Goal: Task Accomplishment & Management: Manage account settings

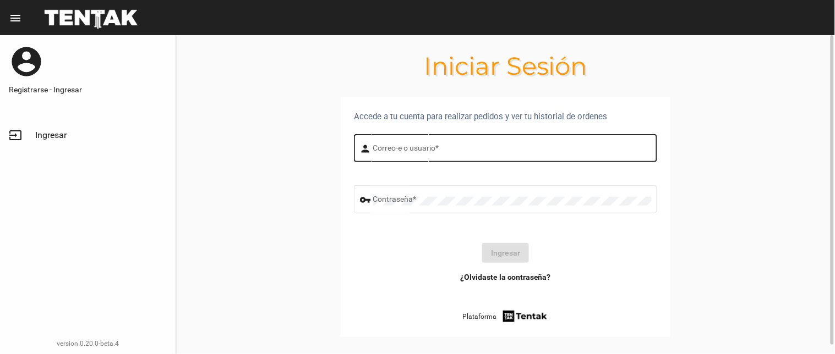
click at [401, 156] on div "Correo-e o usuario *" at bounding box center [512, 147] width 278 height 30
click at [402, 154] on input "Correo-e o usuario *" at bounding box center [512, 150] width 278 height 9
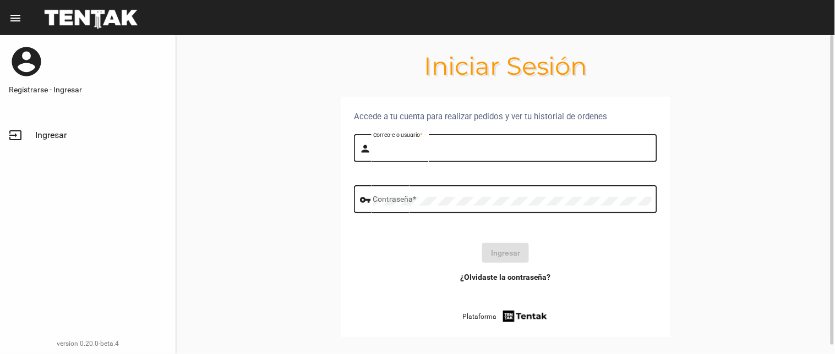
type input "[PERSON_NAME]"
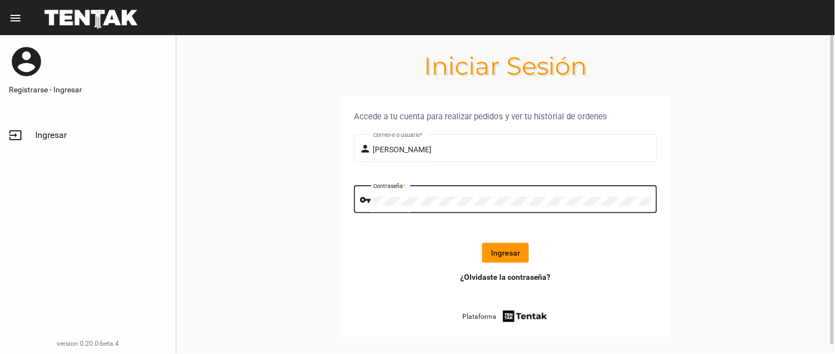
click at [500, 248] on button "Ingresar" at bounding box center [505, 253] width 47 height 20
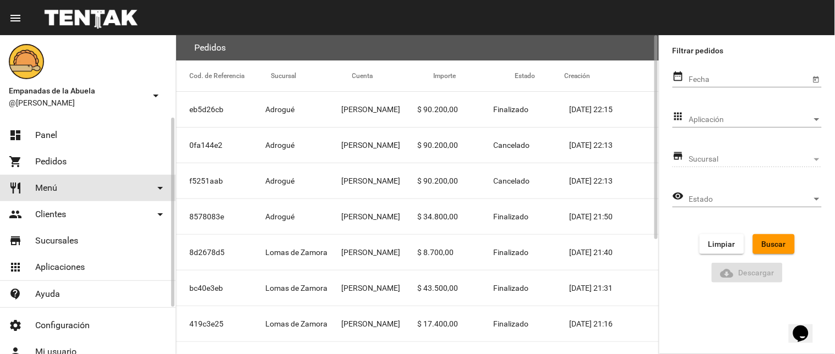
click at [89, 188] on link "restaurant Menú arrow_drop_down" at bounding box center [88, 188] width 176 height 26
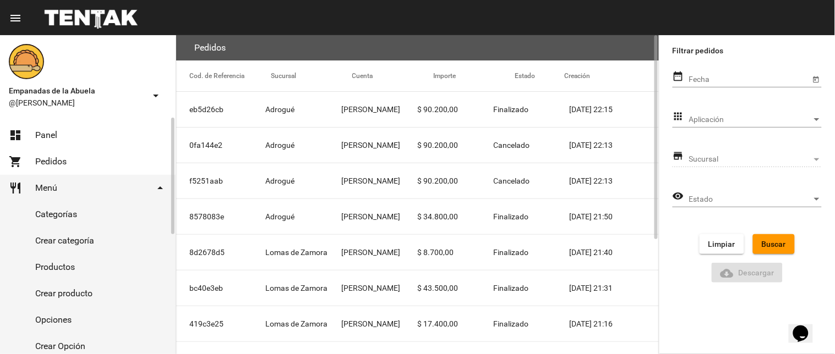
click at [90, 267] on link "Productos" at bounding box center [88, 267] width 176 height 26
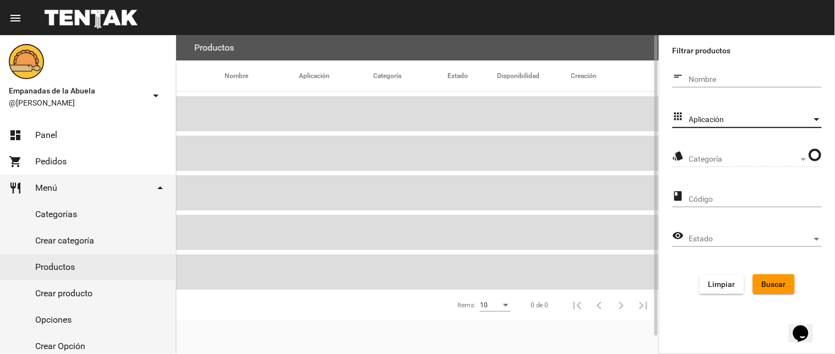
click at [729, 116] on span "Aplicación" at bounding box center [750, 120] width 123 height 9
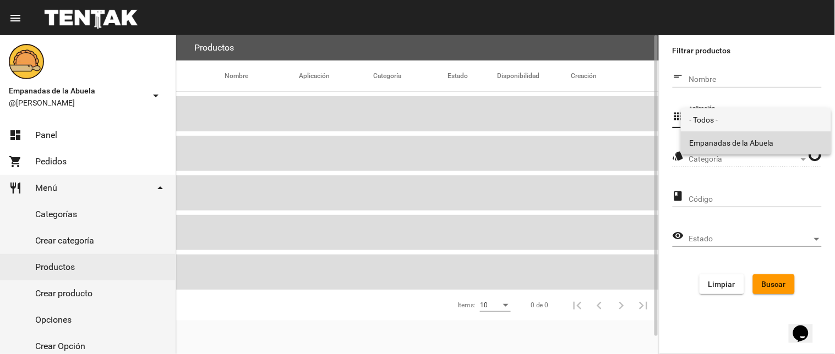
click at [722, 144] on span "Empanadas de la Abuela" at bounding box center [755, 143] width 133 height 23
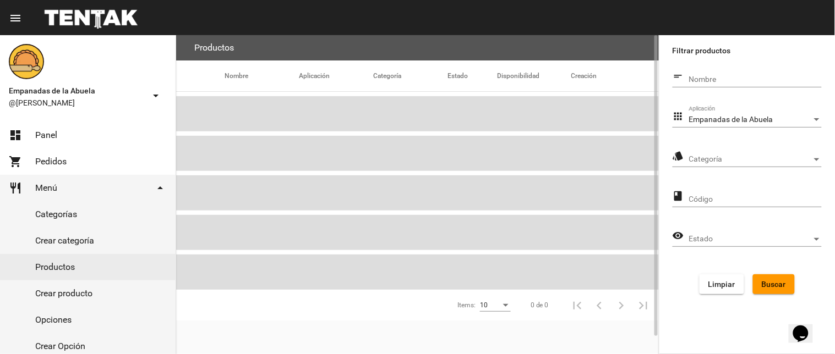
click at [722, 152] on div "Categoría Categoría" at bounding box center [755, 156] width 133 height 21
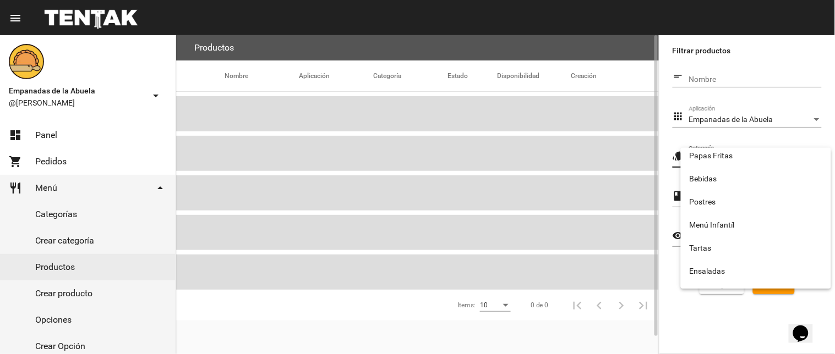
scroll to position [183, 0]
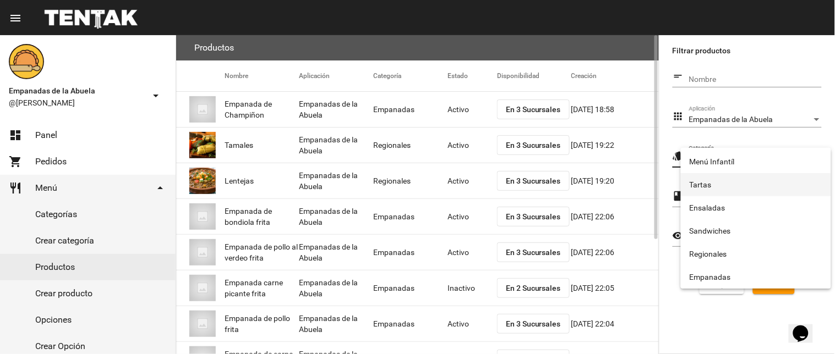
click at [697, 185] on span "Tartas" at bounding box center [755, 184] width 133 height 23
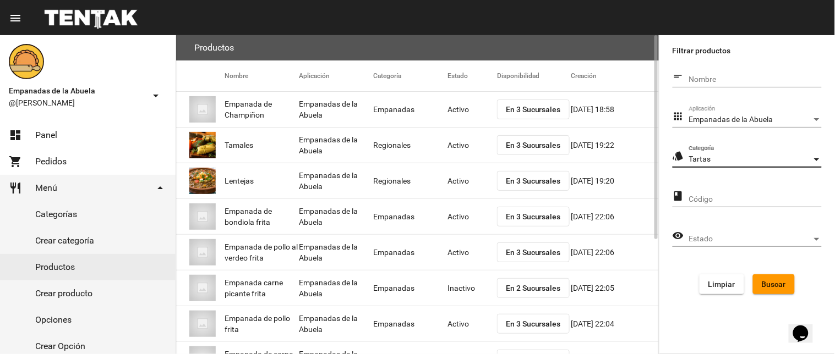
click at [756, 281] on button "Buscar" at bounding box center [774, 285] width 42 height 20
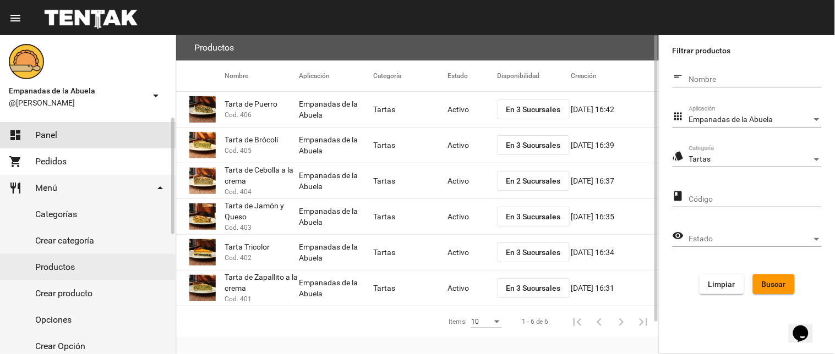
click at [28, 123] on link "dashboard Panel" at bounding box center [88, 135] width 176 height 26
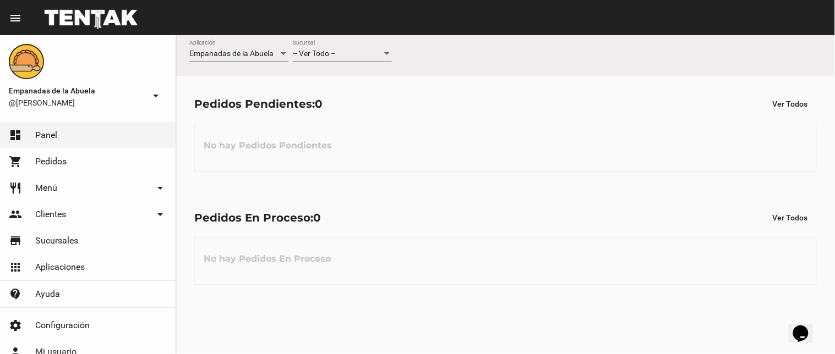
click at [347, 50] on div "-- Ver Todo --" at bounding box center [337, 54] width 89 height 9
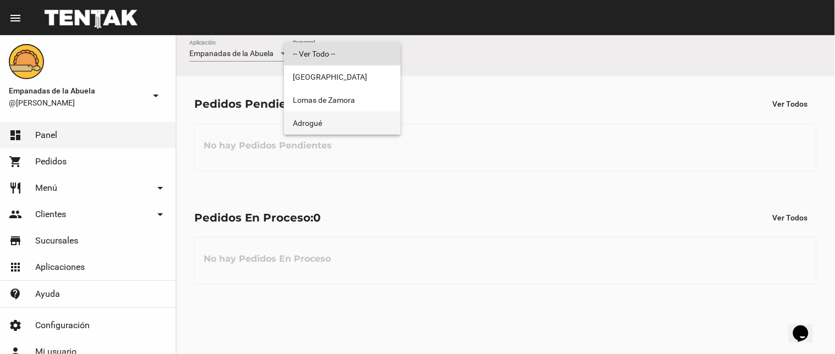
click at [370, 122] on span "Adrogué" at bounding box center [342, 123] width 99 height 23
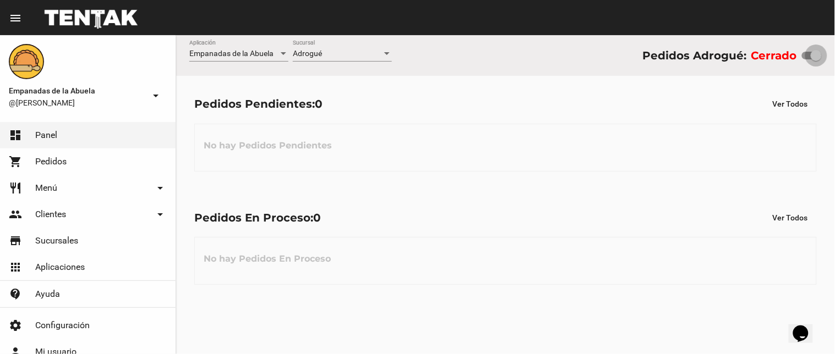
drag, startPoint x: 806, startPoint y: 52, endPoint x: 834, endPoint y: 52, distance: 28.6
click at [834, 52] on div "Empanadas de la Abuela Aplicación Adrogué Sucursal Pedidos Adrogué: Cerrado" at bounding box center [505, 55] width 659 height 41
checkbox input "true"
click at [342, 48] on div "Adrogué Sucursal" at bounding box center [342, 50] width 99 height 21
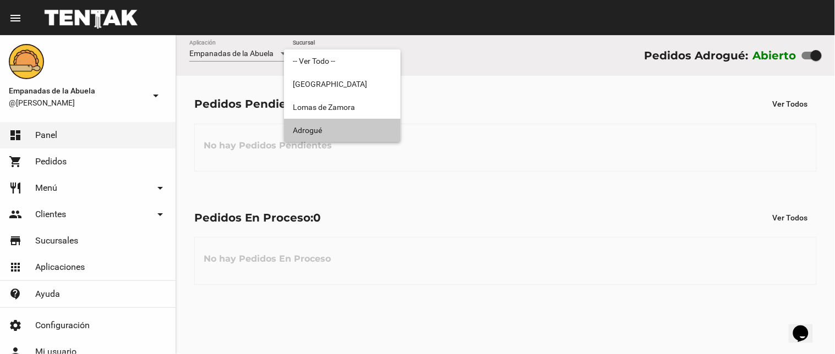
click at [349, 133] on span "Adrogué" at bounding box center [342, 130] width 99 height 23
